Goal: Task Accomplishment & Management: Manage account settings

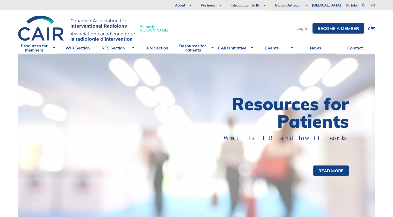
click at [304, 26] on link "Log In" at bounding box center [303, 28] width 12 height 4
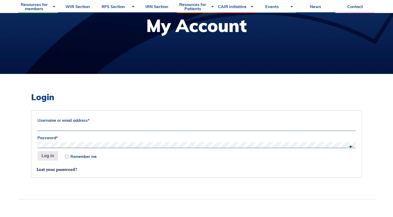
scroll to position [77, 0]
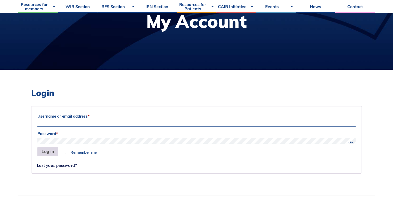
type input "[EMAIL_ADDRESS][DOMAIN_NAME]"
click at [50, 151] on button "Log in" at bounding box center [47, 151] width 21 height 9
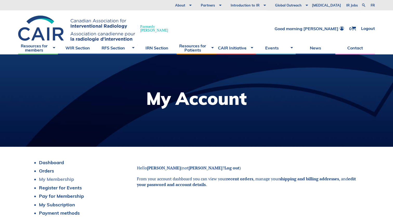
click at [69, 179] on link "My Membership" at bounding box center [56, 179] width 35 height 6
click at [75, 197] on link "Pay for Membership" at bounding box center [61, 196] width 45 height 6
click at [63, 196] on link "Pay for Membership" at bounding box center [61, 196] width 45 height 6
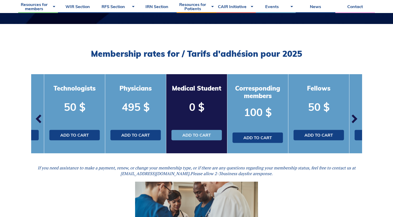
scroll to position [123, 0]
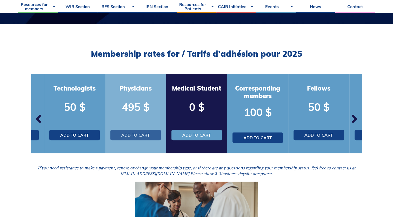
click at [132, 135] on link "Add to cart" at bounding box center [135, 135] width 50 height 10
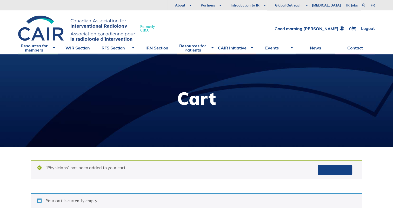
click at [169, 168] on div "View cart “Physicians” has been added to your cart." at bounding box center [196, 169] width 331 height 19
click at [104, 168] on div "View cart “Physicians” has been added to your cart." at bounding box center [196, 169] width 331 height 19
click at [333, 170] on link "View cart" at bounding box center [335, 170] width 35 height 10
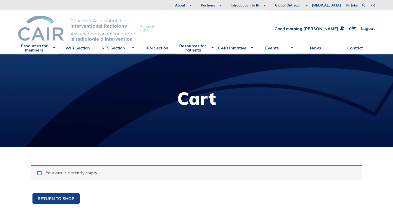
click at [30, 35] on img at bounding box center [76, 29] width 117 height 26
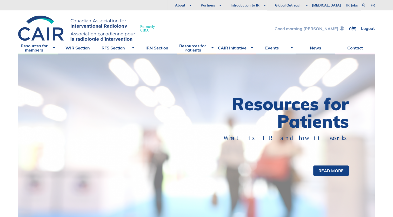
click at [340, 28] on span at bounding box center [341, 28] width 5 height 4
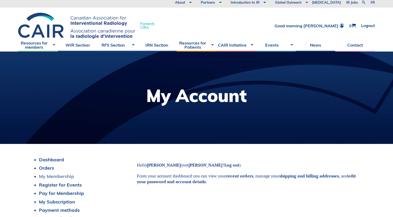
scroll to position [5, 0]
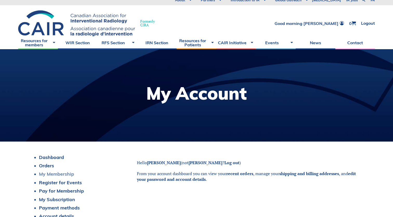
click at [58, 172] on link "My Membership" at bounding box center [56, 174] width 35 height 6
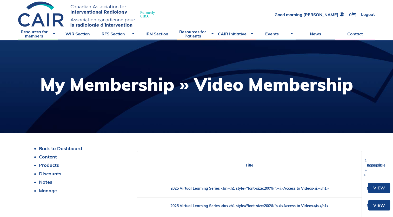
scroll to position [14, 0]
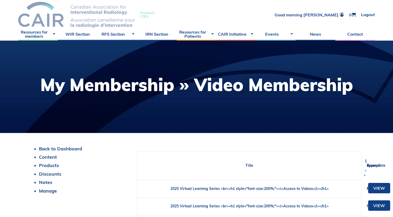
click at [30, 14] on img at bounding box center [76, 15] width 117 height 26
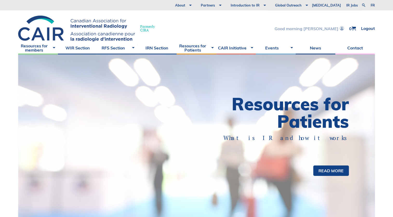
click at [334, 27] on link "Good morning [PERSON_NAME]" at bounding box center [309, 28] width 69 height 4
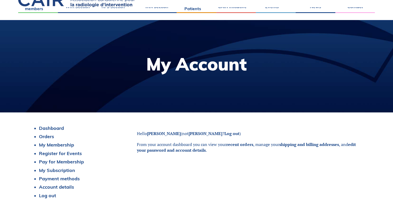
scroll to position [40, 0]
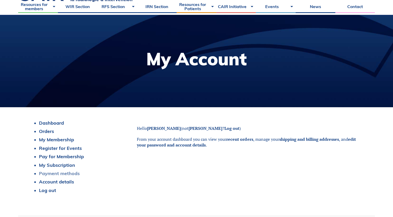
click at [66, 172] on link "Payment methods" at bounding box center [59, 173] width 41 height 6
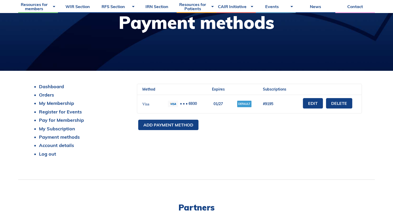
scroll to position [84, 0]
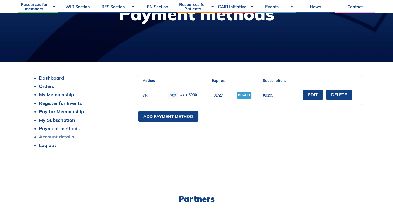
click at [60, 135] on link "Account details" at bounding box center [56, 137] width 35 height 6
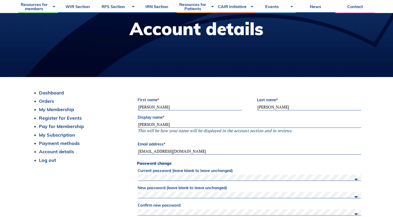
scroll to position [67, 0]
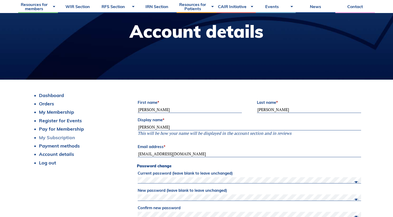
click at [61, 138] on link "My Subscription" at bounding box center [57, 137] width 36 height 6
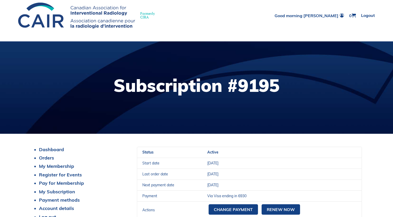
scroll to position [45, 0]
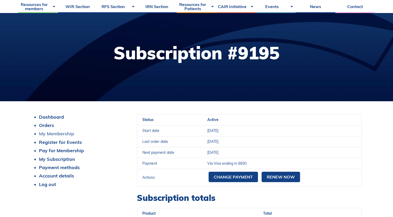
click at [56, 135] on link "My Membership" at bounding box center [56, 134] width 35 height 6
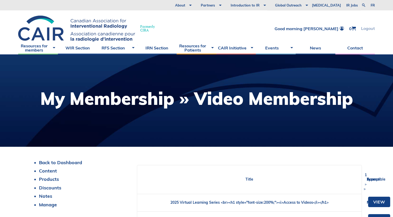
click at [366, 29] on link "Logout" at bounding box center [368, 28] width 14 height 4
